Goal: Task Accomplishment & Management: Complete application form

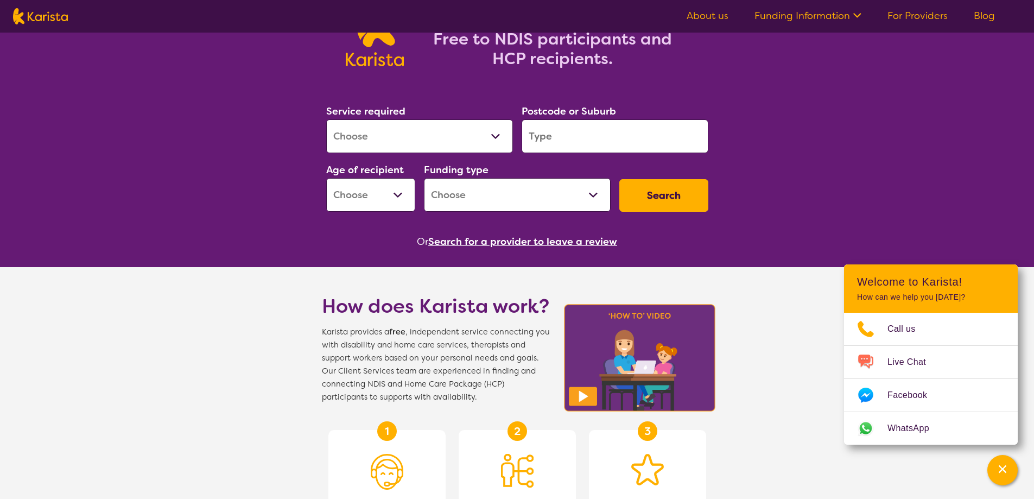
scroll to position [109, 0]
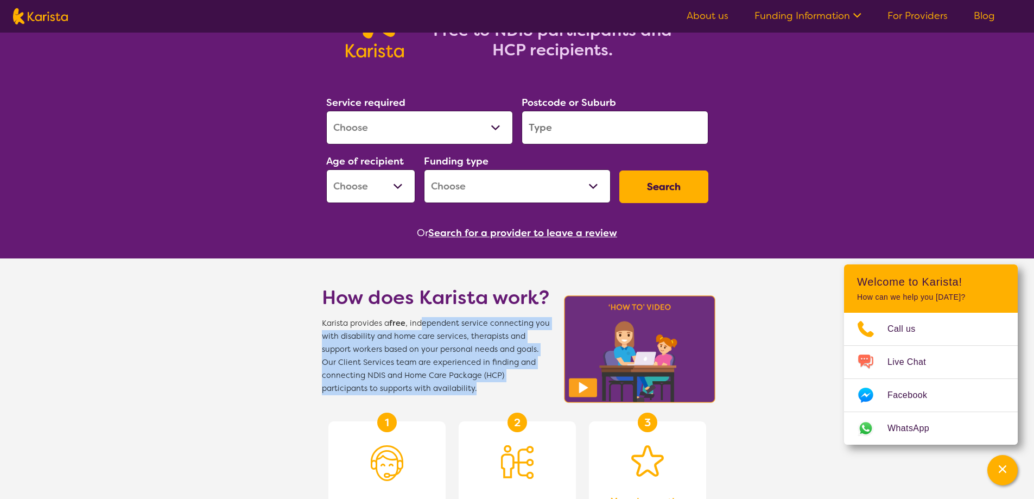
drag, startPoint x: 420, startPoint y: 325, endPoint x: 508, endPoint y: 390, distance: 109.5
click at [508, 390] on span "Karista provides a free , independent service connecting you with disability an…" at bounding box center [436, 356] width 228 height 78
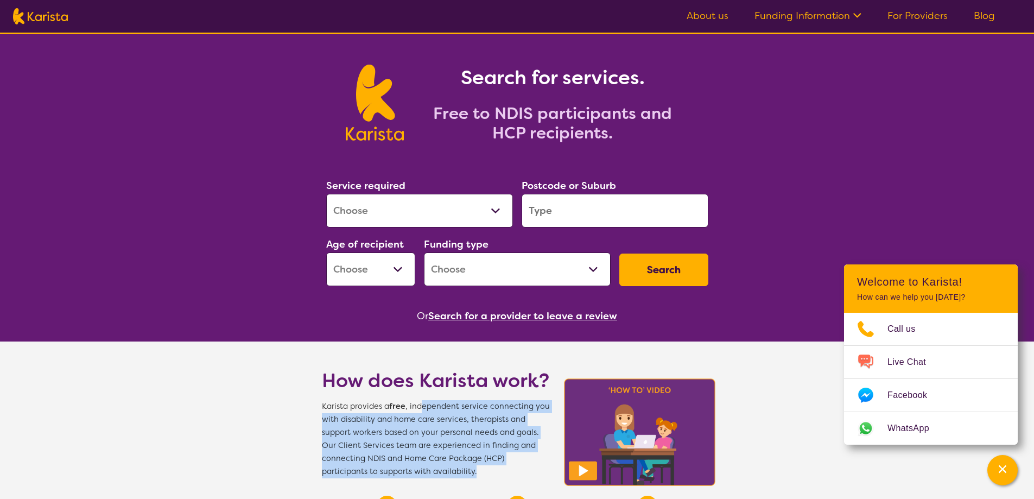
scroll to position [0, 0]
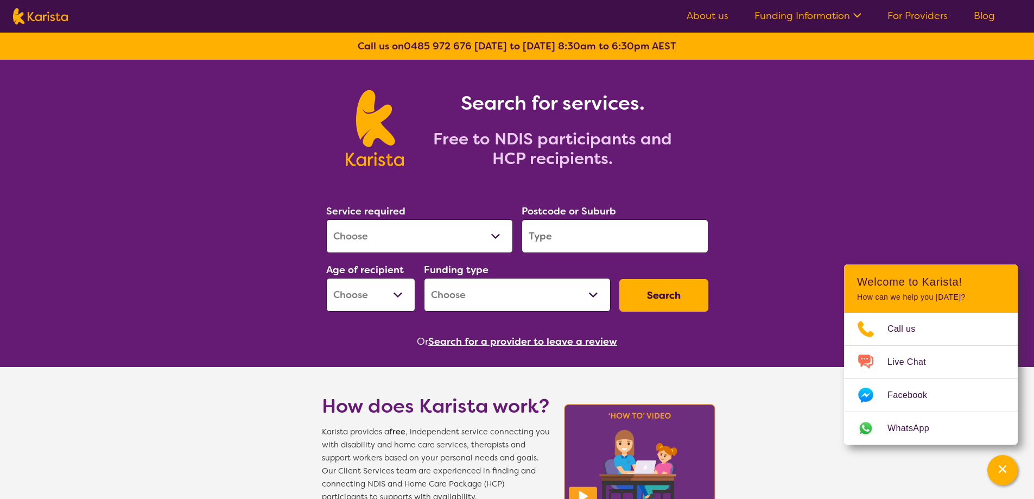
click at [858, 13] on icon at bounding box center [855, 14] width 11 height 11
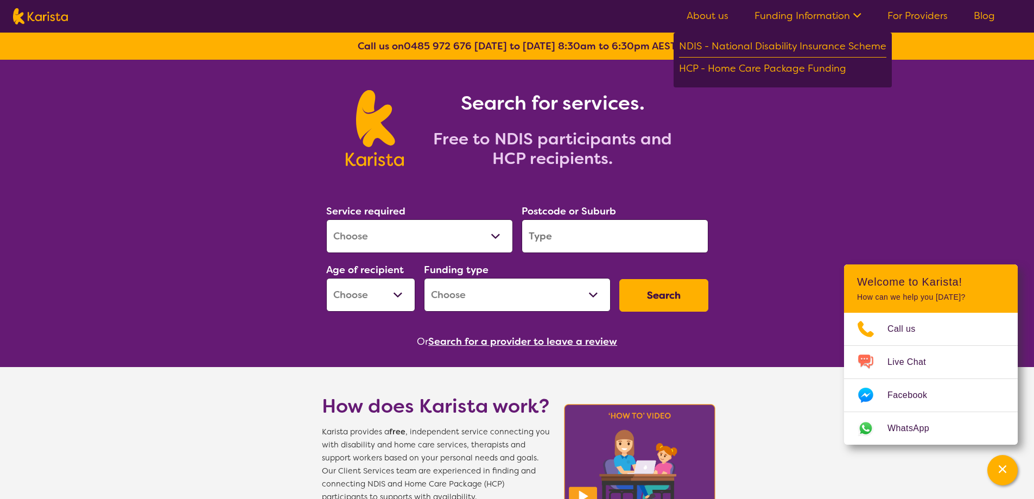
click at [906, 14] on link "For Providers" at bounding box center [917, 15] width 60 height 13
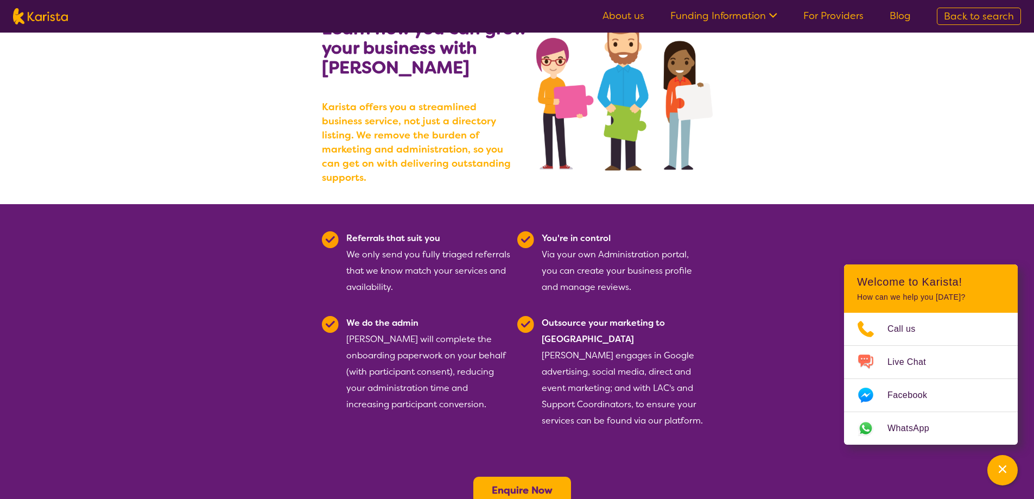
scroll to position [109, 0]
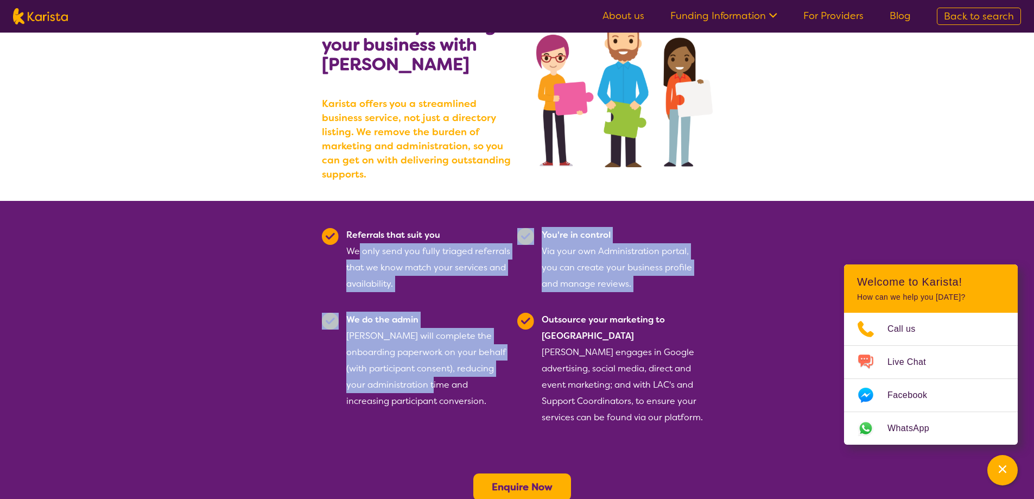
drag, startPoint x: 359, startPoint y: 237, endPoint x: 441, endPoint y: 375, distance: 160.2
click at [441, 375] on section "Referrals that suit you We only send you fully triaged referrals that we know m…" at bounding box center [517, 323] width 417 height 244
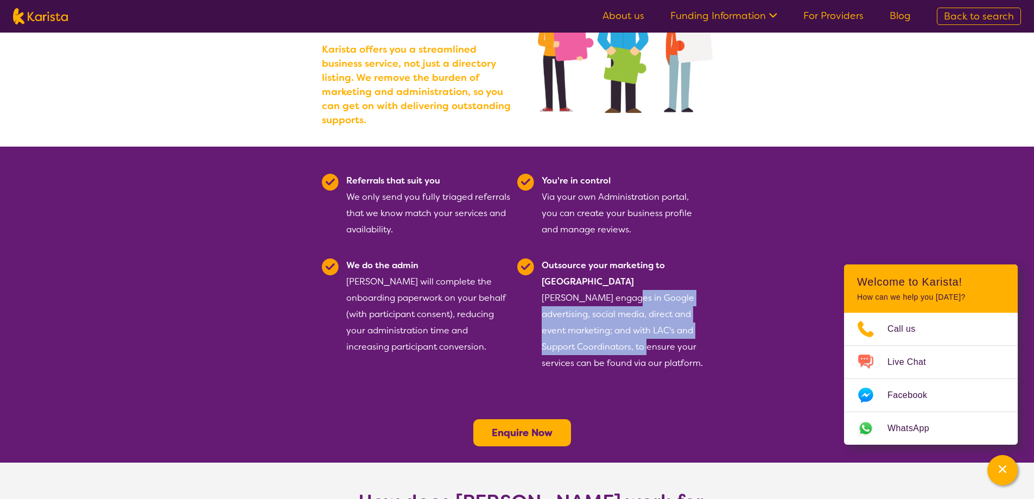
drag, startPoint x: 627, startPoint y: 283, endPoint x: 637, endPoint y: 318, distance: 36.1
click at [637, 318] on div "Outsource your marketing to us [PERSON_NAME] engages in Google advertising, soc…" at bounding box center [624, 314] width 164 height 114
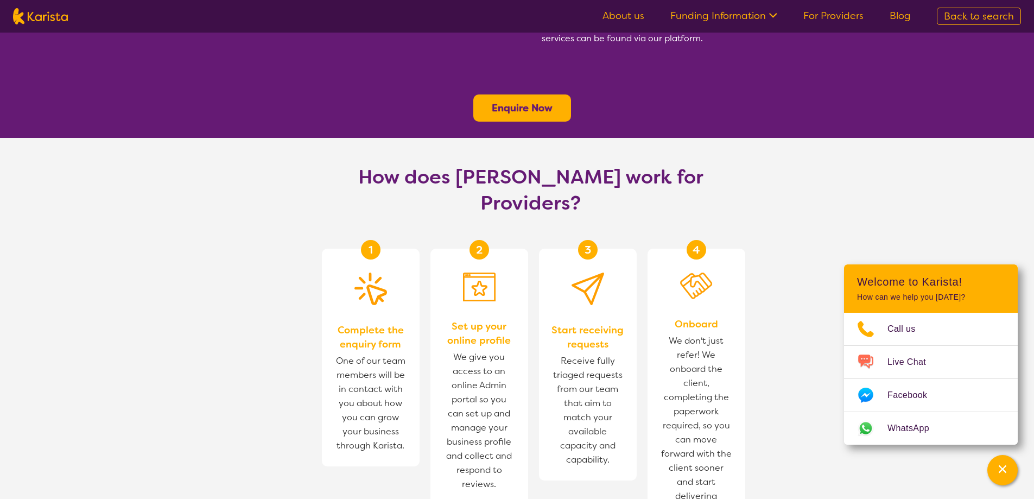
scroll to position [489, 0]
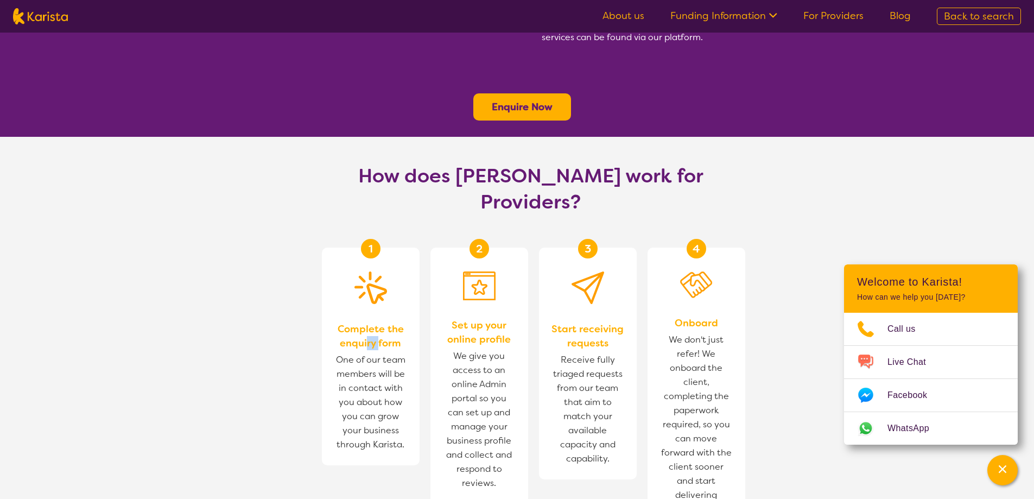
drag, startPoint x: 367, startPoint y: 287, endPoint x: 418, endPoint y: 276, distance: 52.7
click at [379, 322] on span "Complete the enquiry form" at bounding box center [371, 336] width 76 height 28
drag, startPoint x: 490, startPoint y: 274, endPoint x: 507, endPoint y: 293, distance: 25.4
click at [507, 293] on div "2 Set up your online profile We give you access to an online Admin portal so yo…" at bounding box center [479, 376] width 98 height 256
drag, startPoint x: 606, startPoint y: 282, endPoint x: 611, endPoint y: 294, distance: 12.7
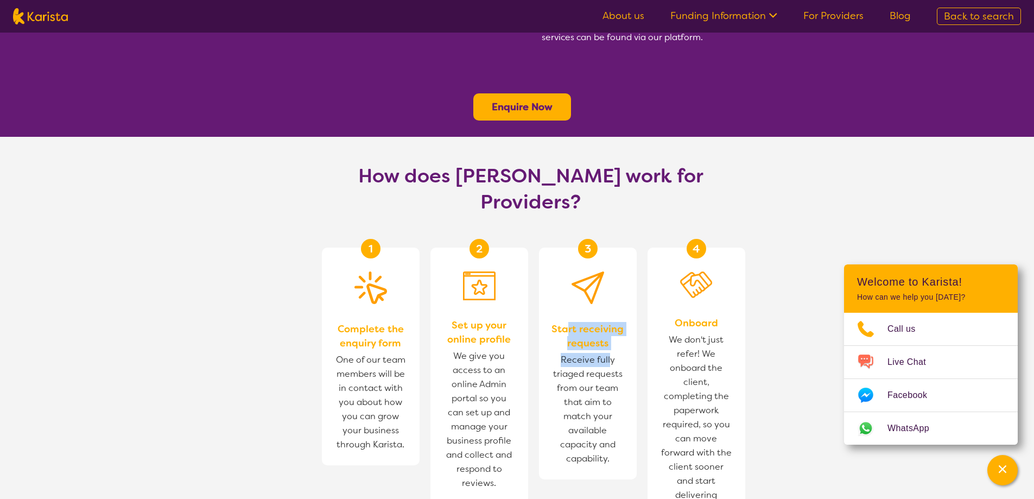
click at [611, 294] on div "3 Start receiving requests Receive fully triaged requests from our team that ai…" at bounding box center [588, 364] width 98 height 232
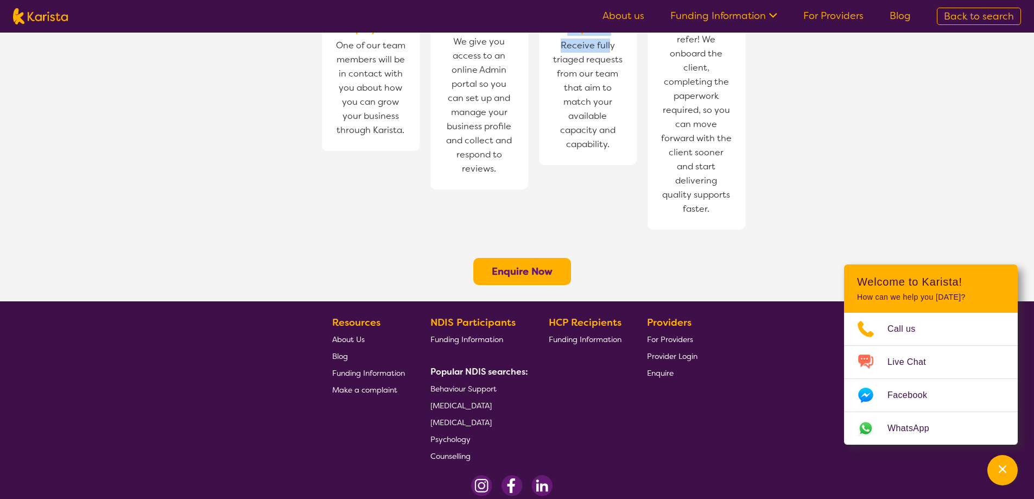
scroll to position [810, 0]
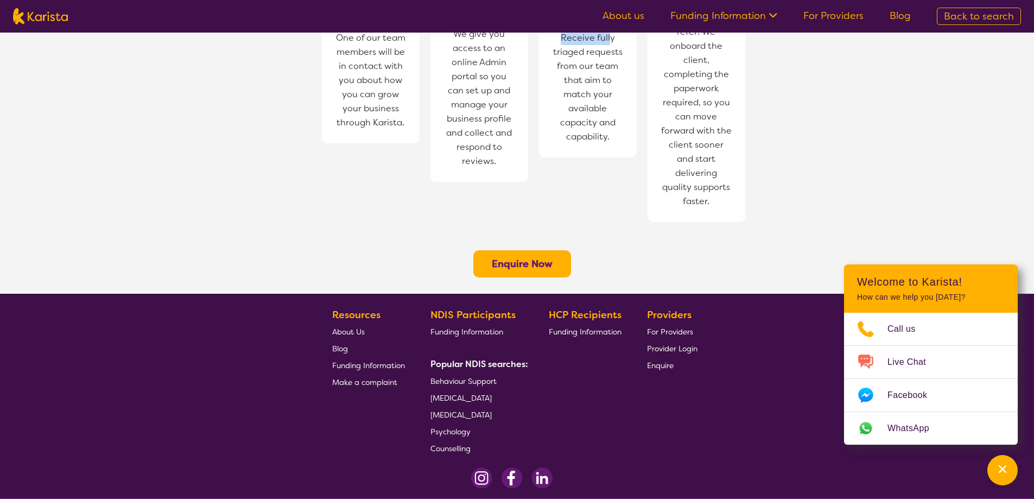
click at [545, 250] on button "Enquire Now" at bounding box center [522, 263] width 98 height 27
click at [538, 257] on b "Enquire Now" at bounding box center [522, 263] width 61 height 13
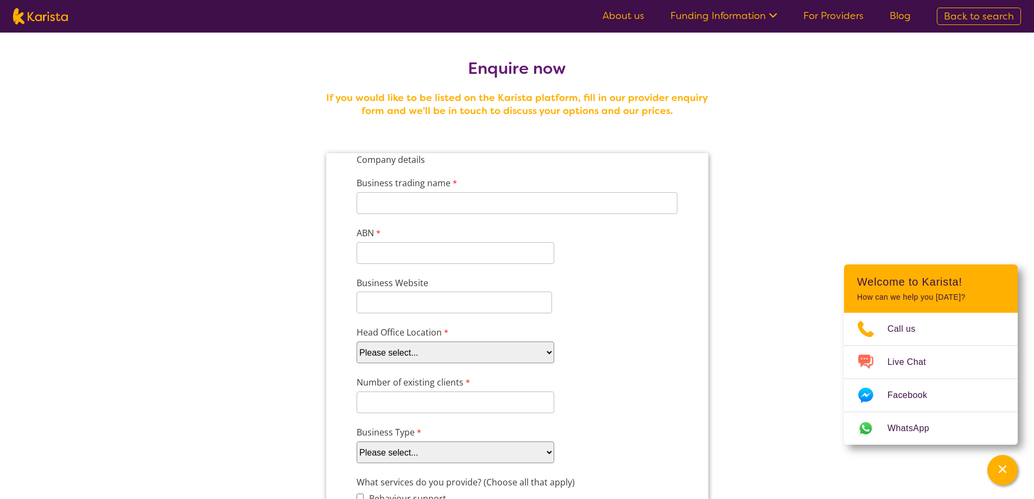
click at [43, 12] on img at bounding box center [40, 16] width 55 height 16
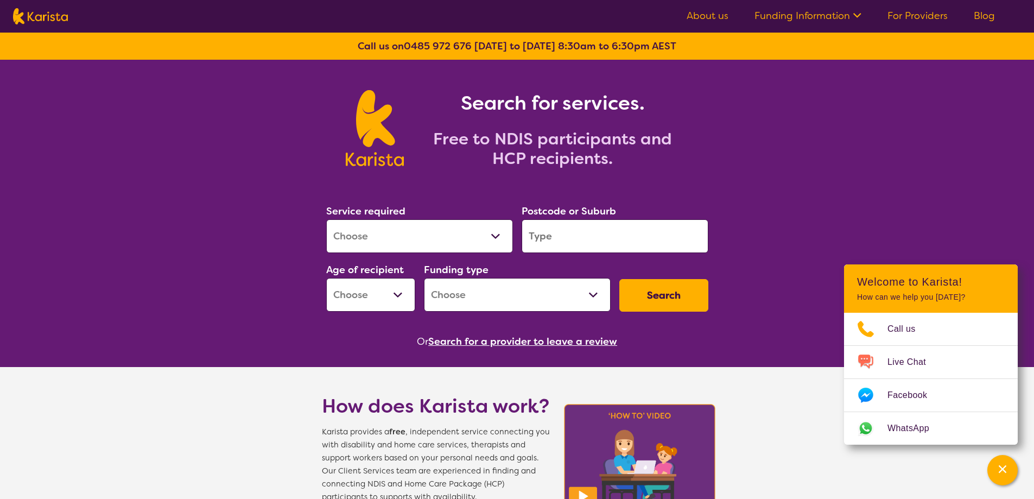
click at [717, 18] on link "About us" at bounding box center [708, 15] width 42 height 13
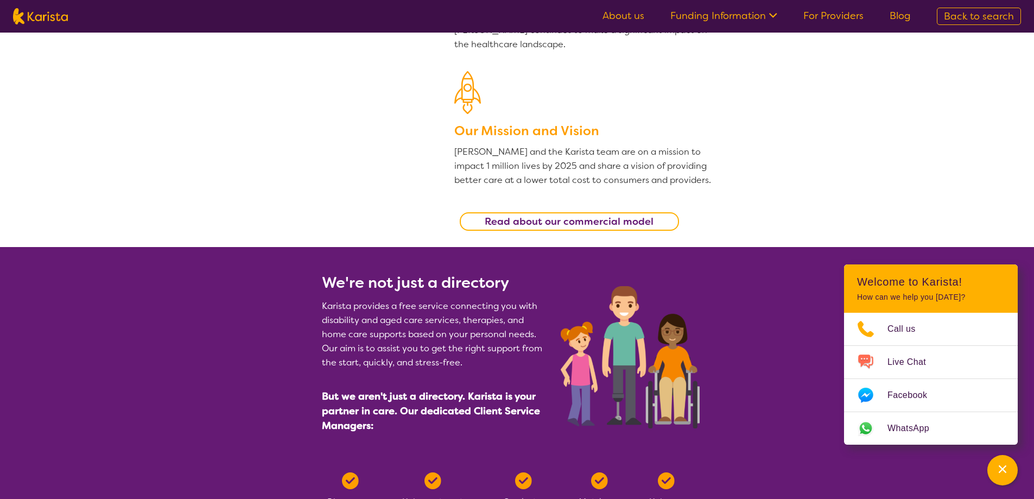
scroll to position [380, 0]
